Goal: Task Accomplishment & Management: Manage account settings

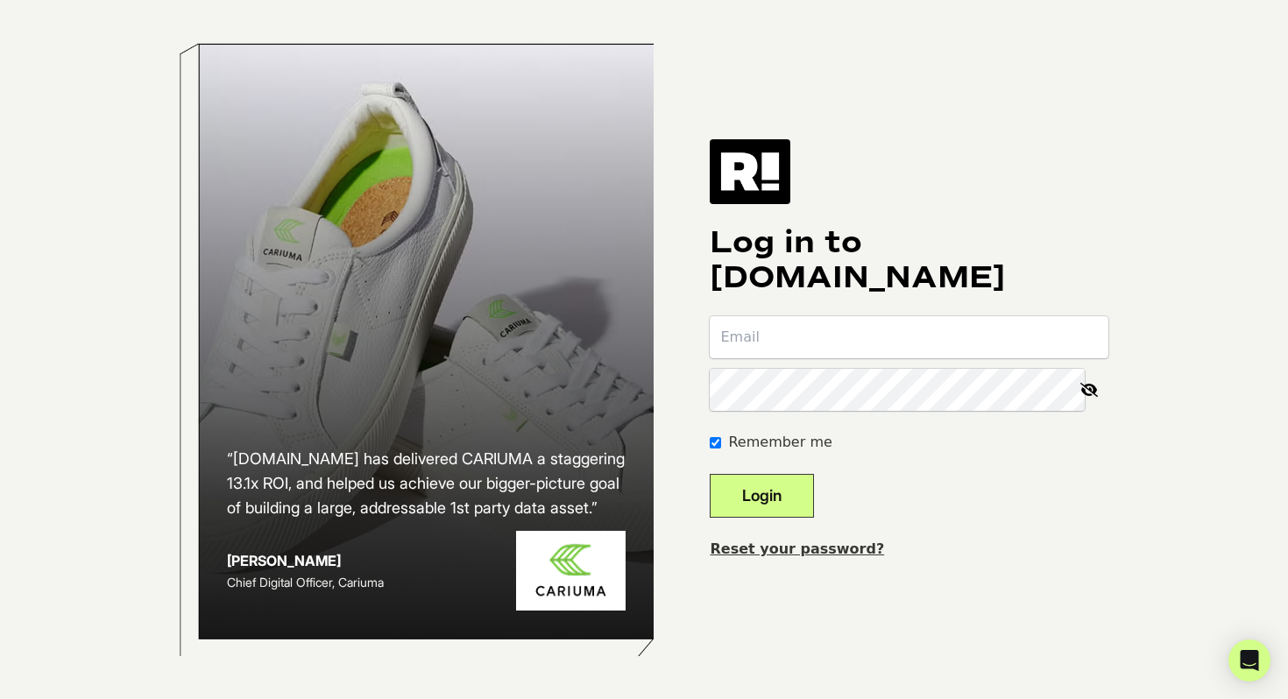
type input "[PERSON_NAME][EMAIL_ADDRESS][DOMAIN_NAME]"
click at [779, 499] on button "Login" at bounding box center [762, 496] width 104 height 44
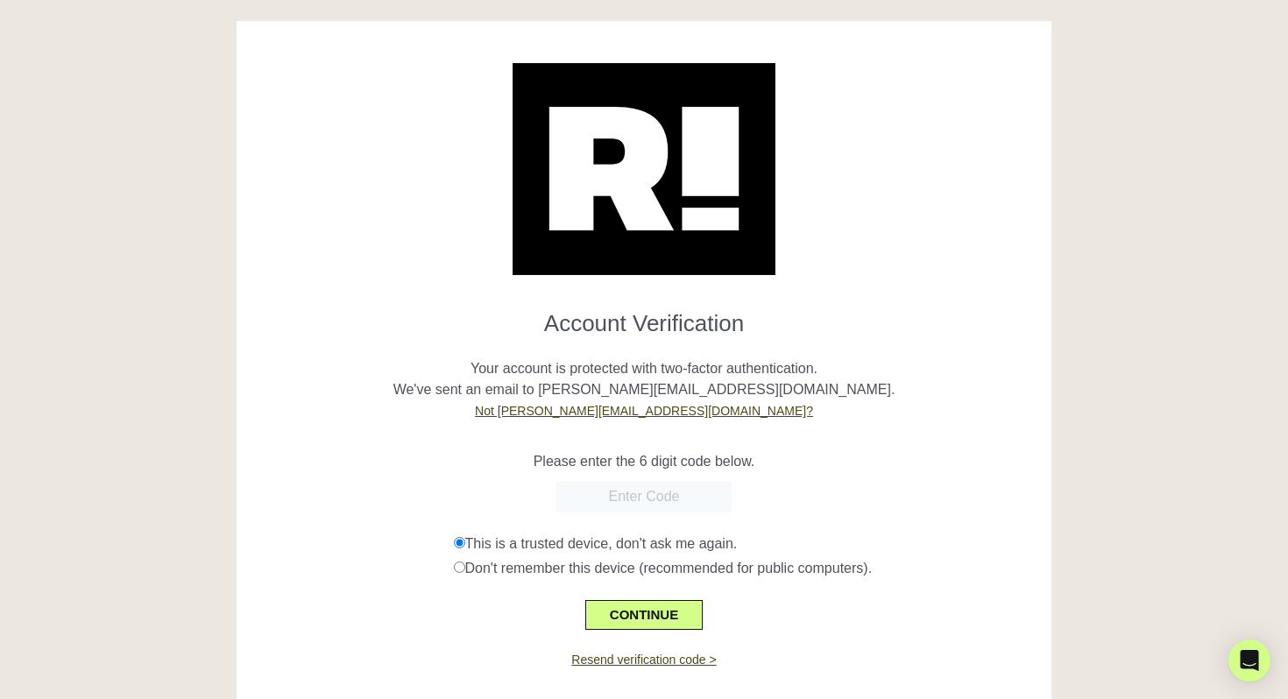
click at [664, 500] on input "text" at bounding box center [643, 497] width 175 height 32
paste input "380725"
type input "380725"
click at [664, 618] on button "CONTINUE" at bounding box center [643, 615] width 117 height 30
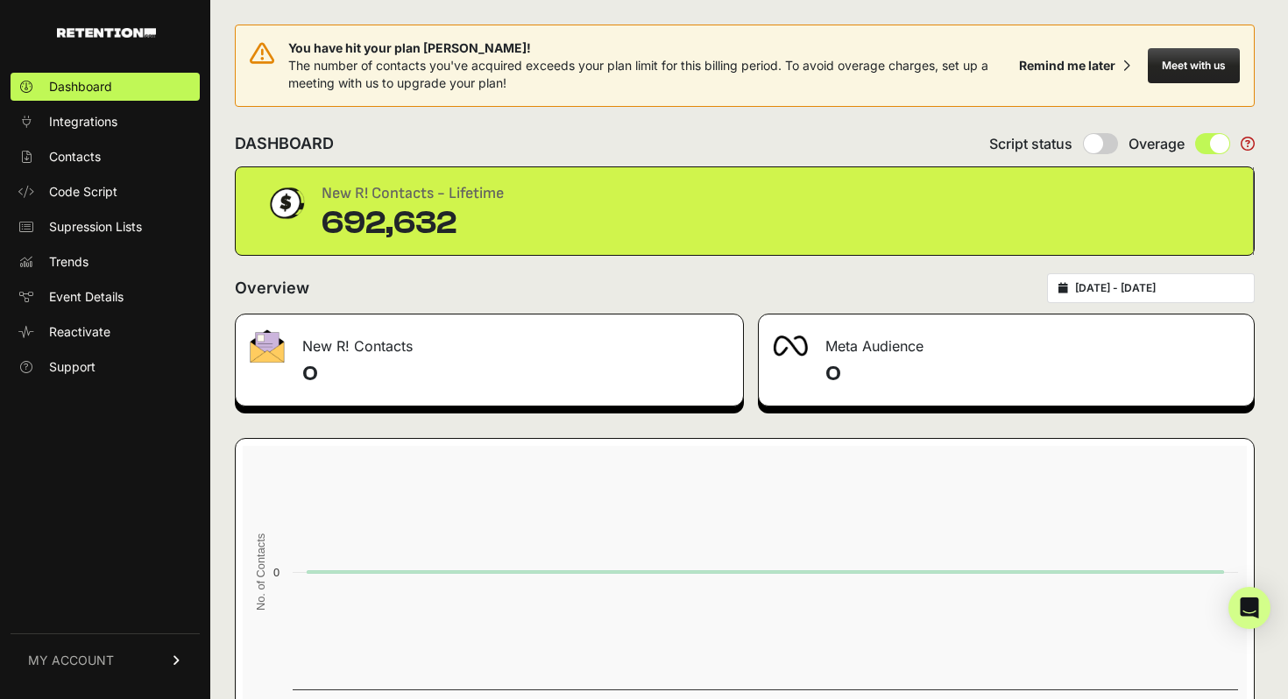
click at [74, 660] on span "MY ACCOUNT" at bounding box center [71, 661] width 86 height 18
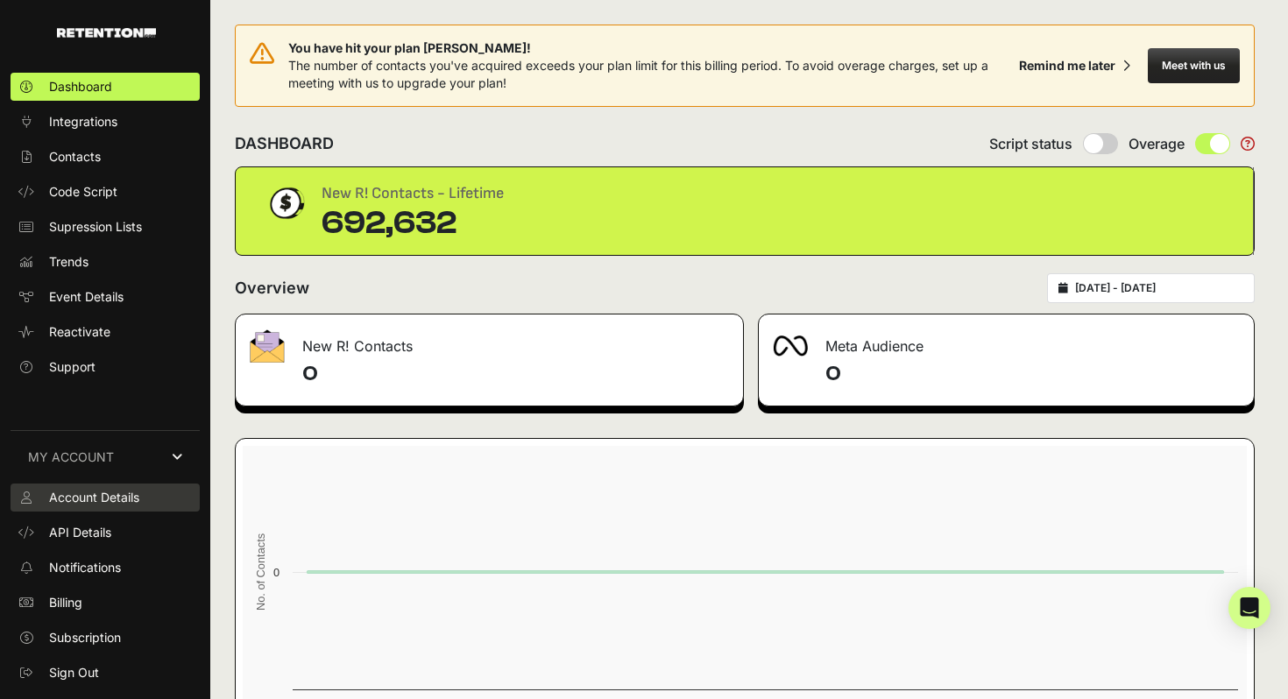
click at [70, 506] on span "Account Details" at bounding box center [94, 498] width 90 height 18
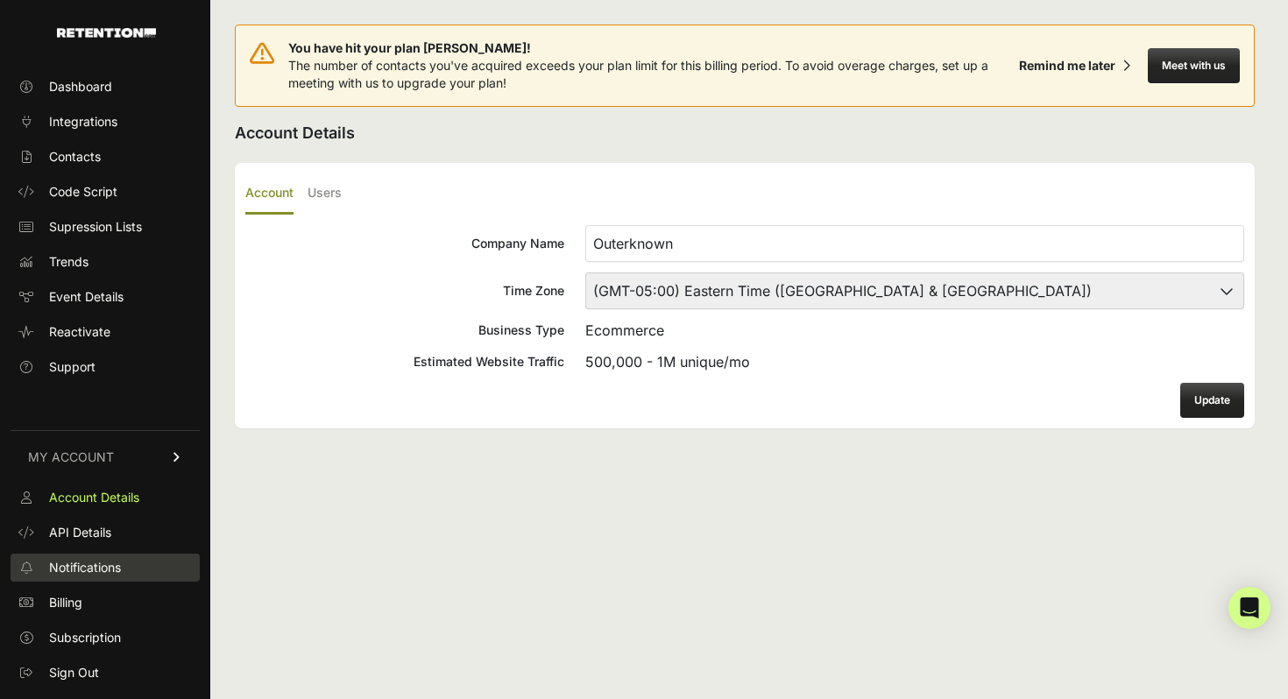
click at [93, 577] on link "Notifications" at bounding box center [105, 568] width 189 height 28
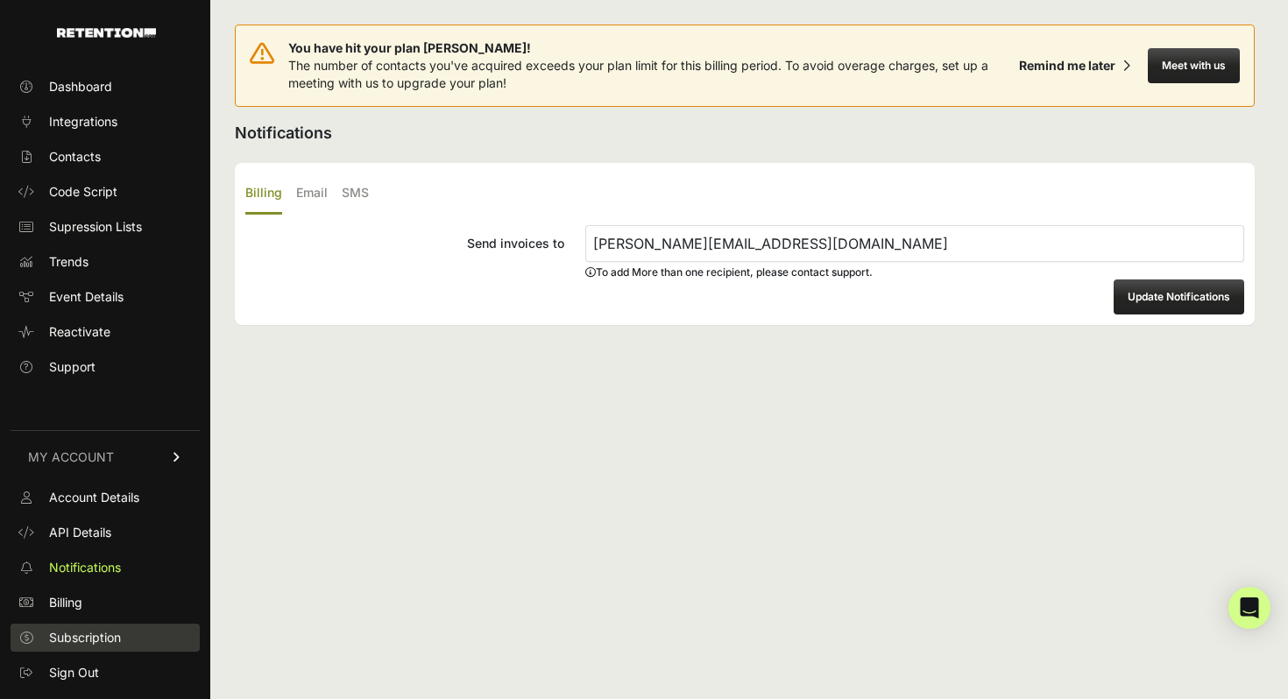
click at [87, 639] on span "Subscription" at bounding box center [85, 638] width 72 height 18
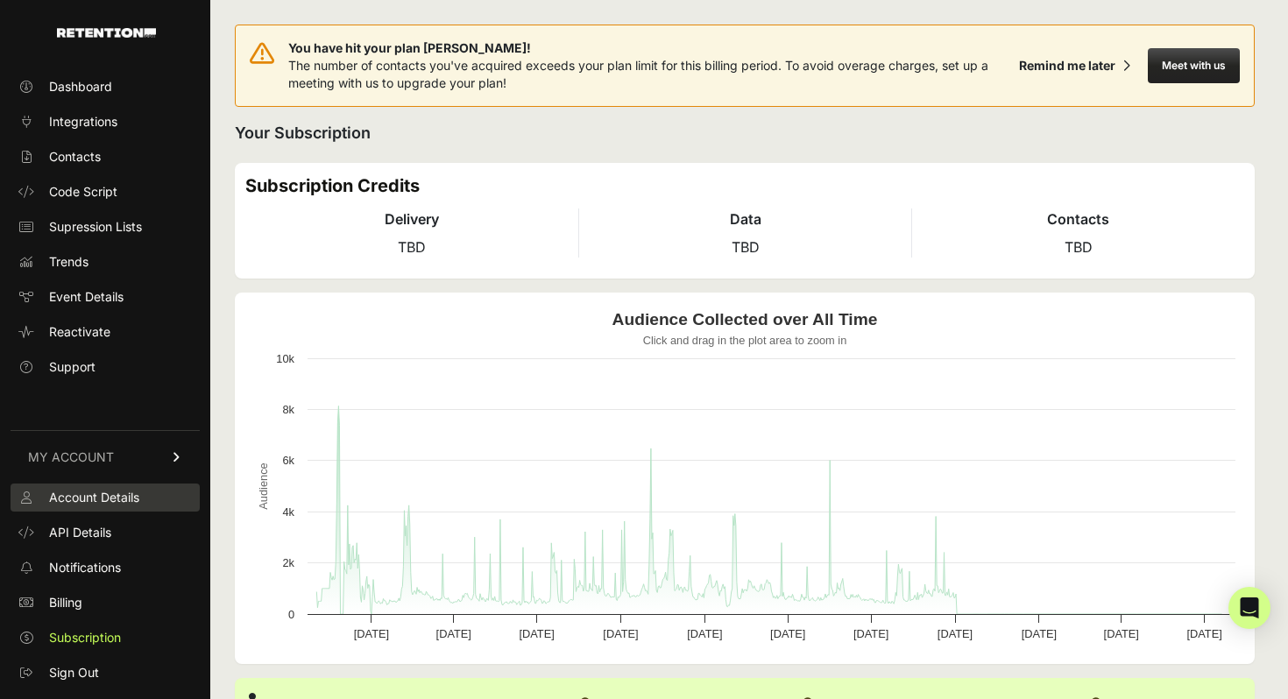
click at [103, 494] on span "Account Details" at bounding box center [94, 498] width 90 height 18
